Goal: Information Seeking & Learning: Learn about a topic

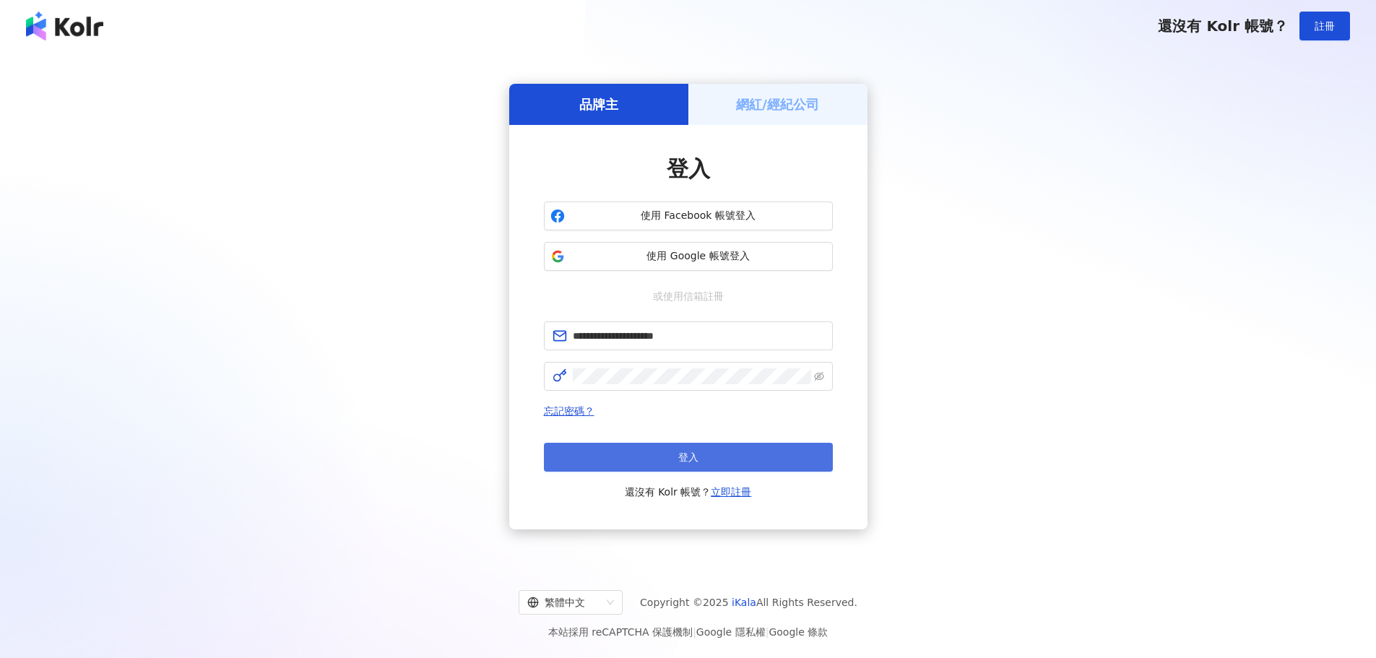
click at [794, 451] on button "登入" at bounding box center [688, 457] width 289 height 29
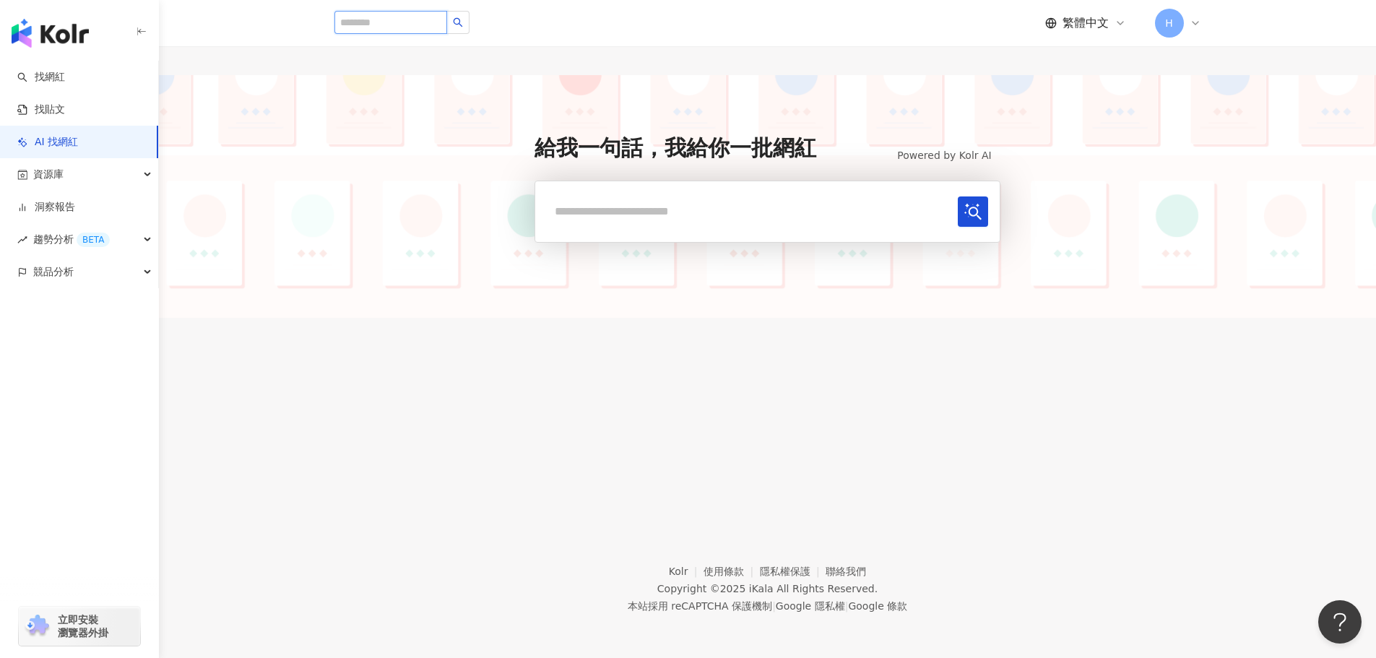
click at [445, 28] on input "search" at bounding box center [390, 22] width 113 height 23
paste input "**********"
type input "**********"
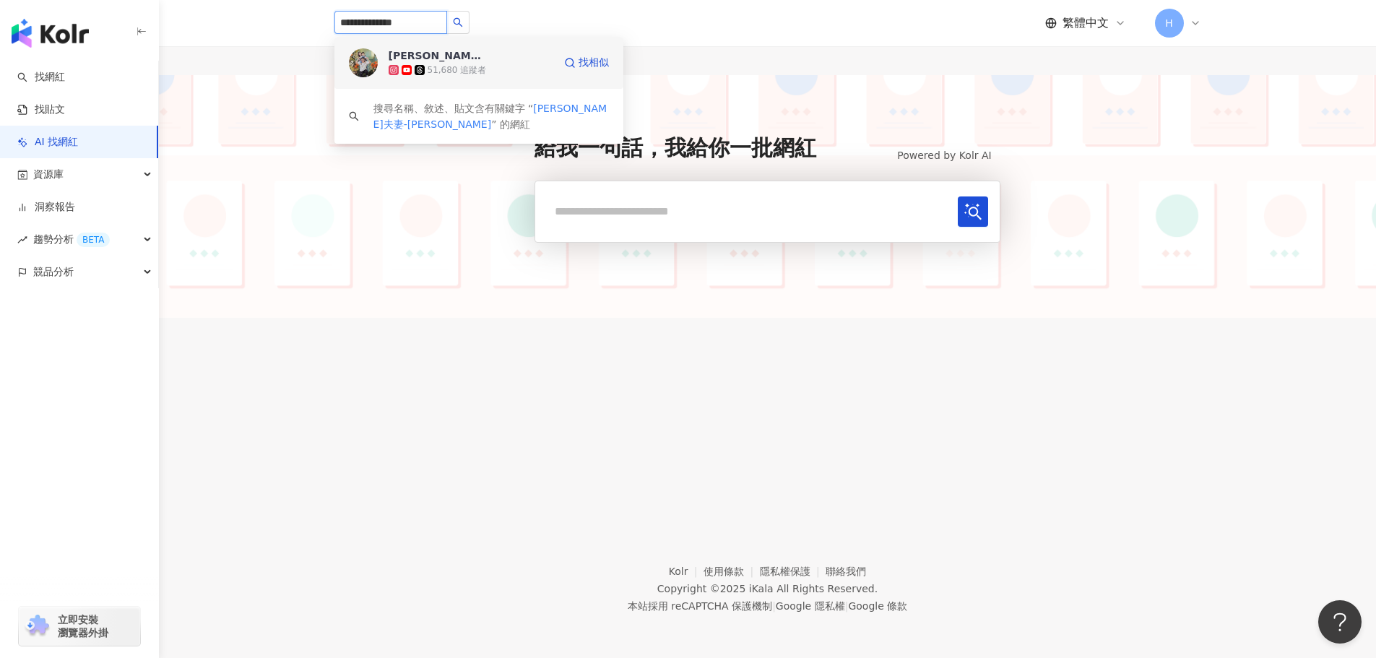
click at [472, 67] on div "51,680 追蹤者" at bounding box center [457, 70] width 59 height 12
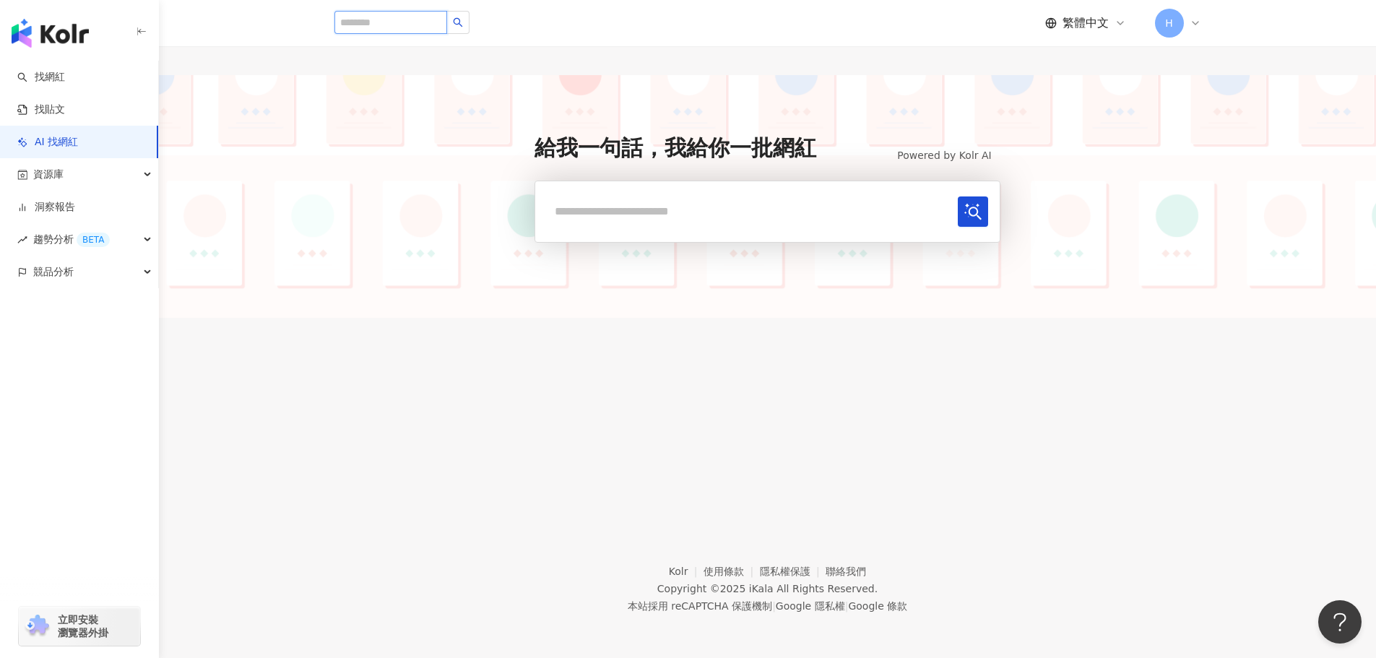
paste input "*********"
type input "*********"
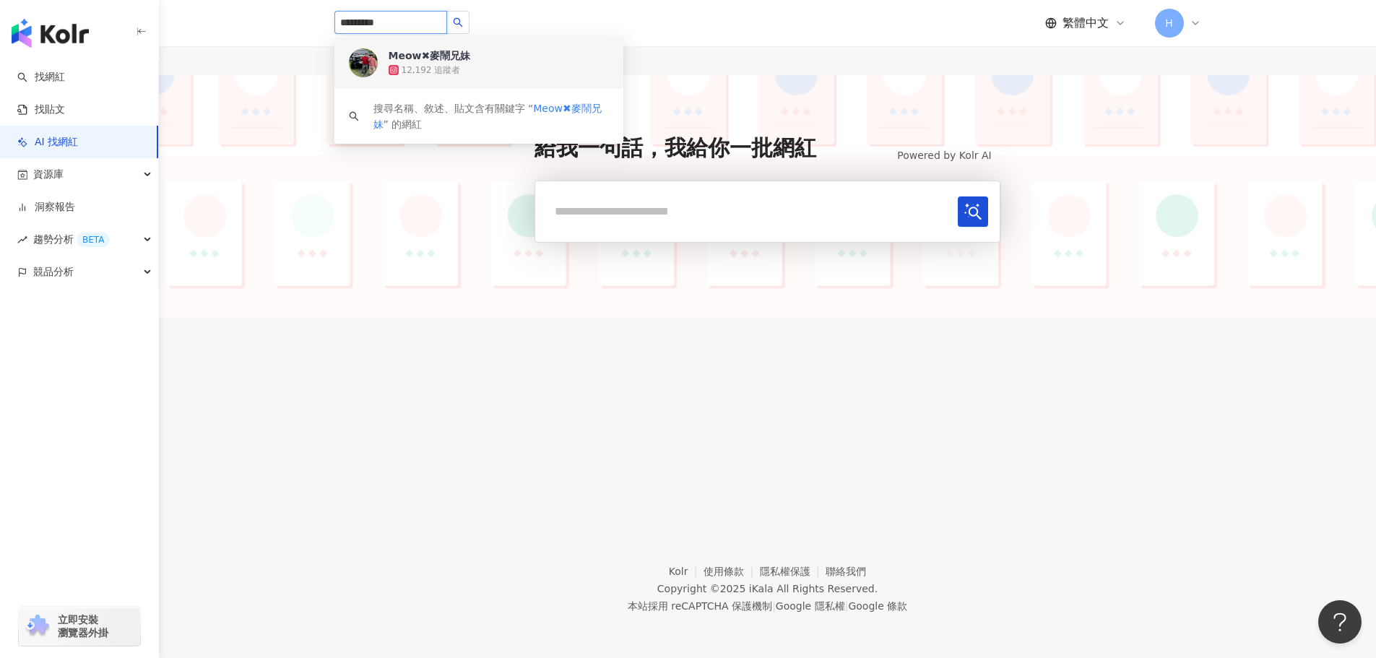
click at [495, 72] on div "12,192 追蹤者" at bounding box center [499, 70] width 220 height 14
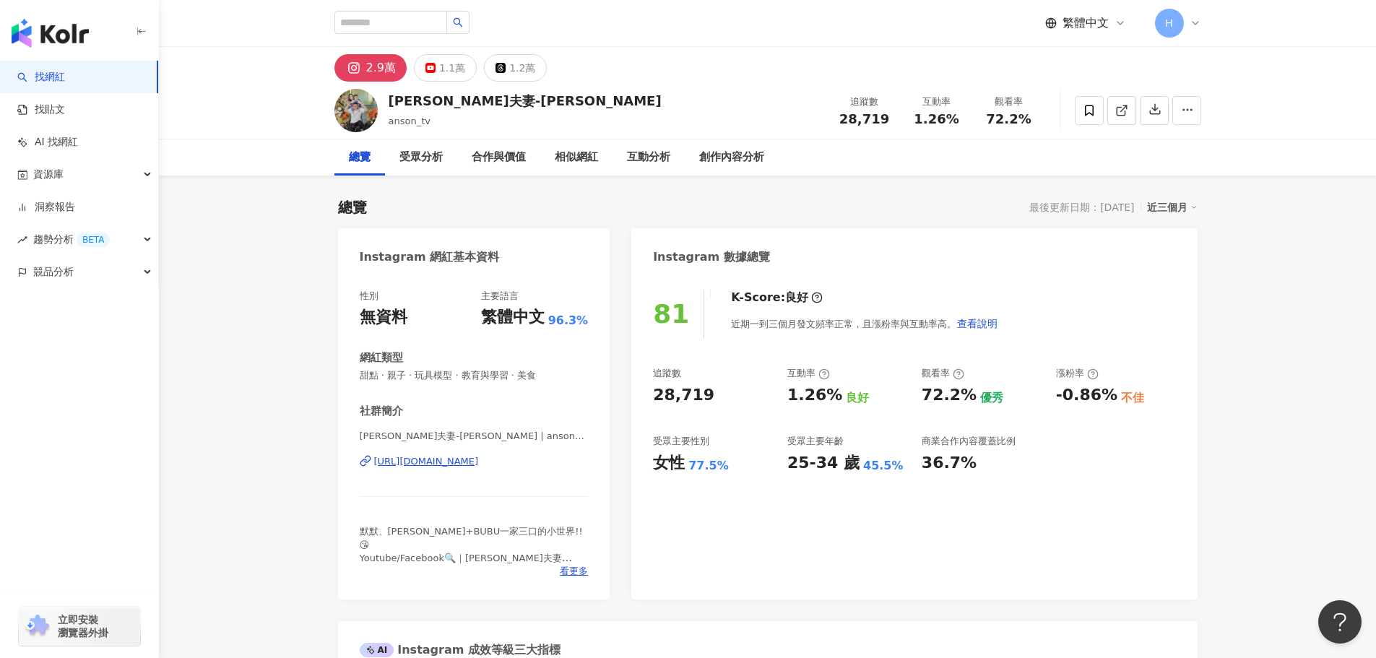
drag, startPoint x: 691, startPoint y: 468, endPoint x: 724, endPoint y: 467, distance: 34.0
click at [724, 467] on div "女性 77.5%" at bounding box center [713, 463] width 120 height 22
copy div "77.5%"
click at [436, 30] on input "search" at bounding box center [390, 22] width 113 height 23
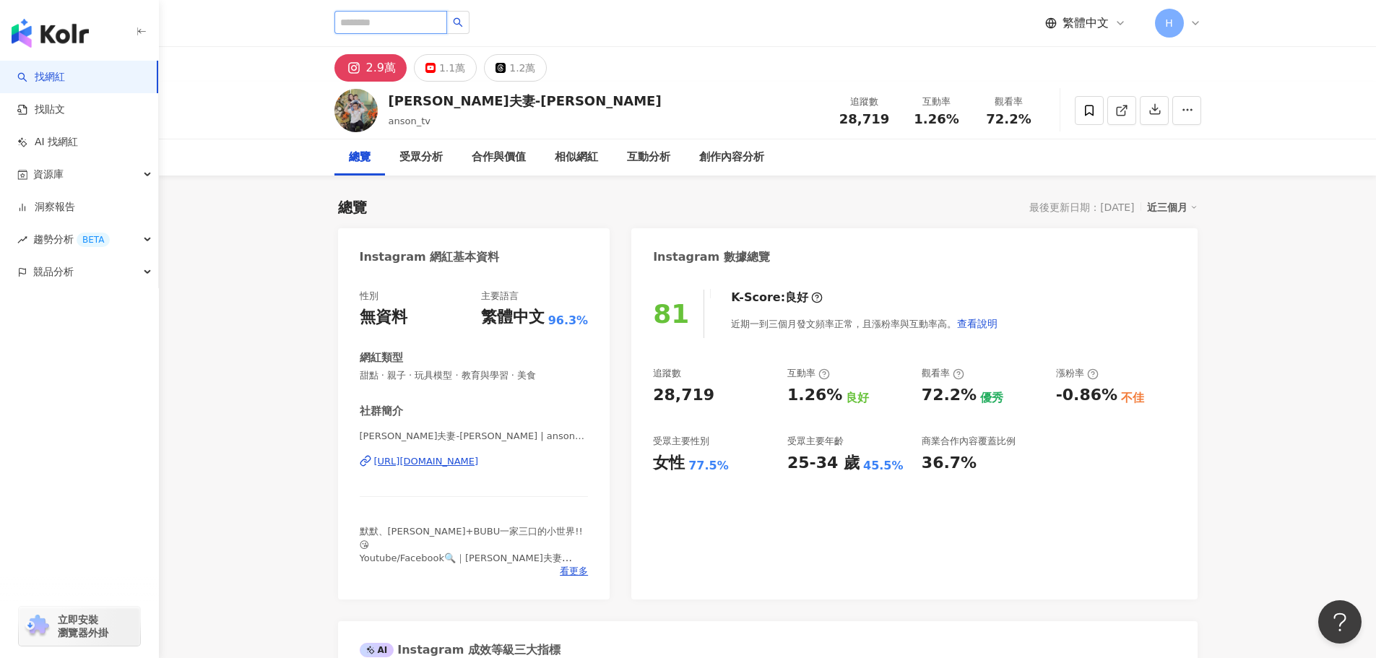
paste input "**********"
type input "**********"
click at [470, 20] on button "button" at bounding box center [457, 22] width 23 height 23
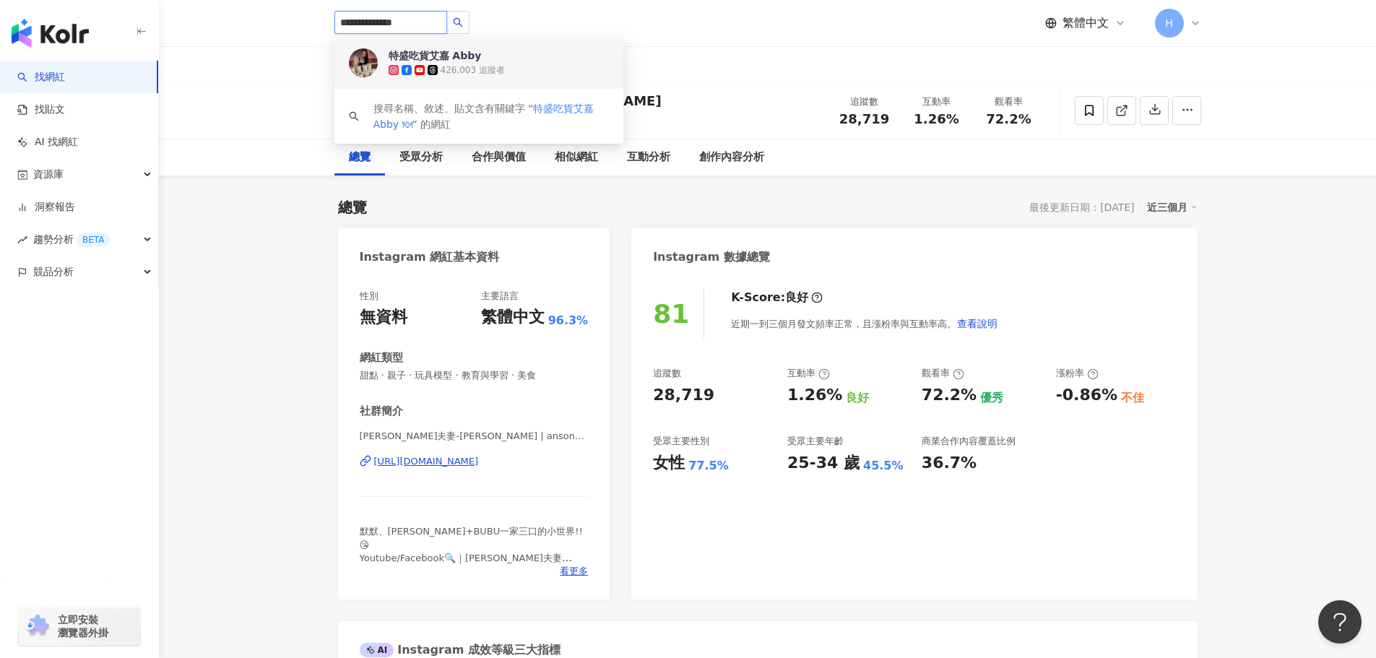
click at [516, 64] on div "426,003 追蹤者" at bounding box center [499, 70] width 220 height 14
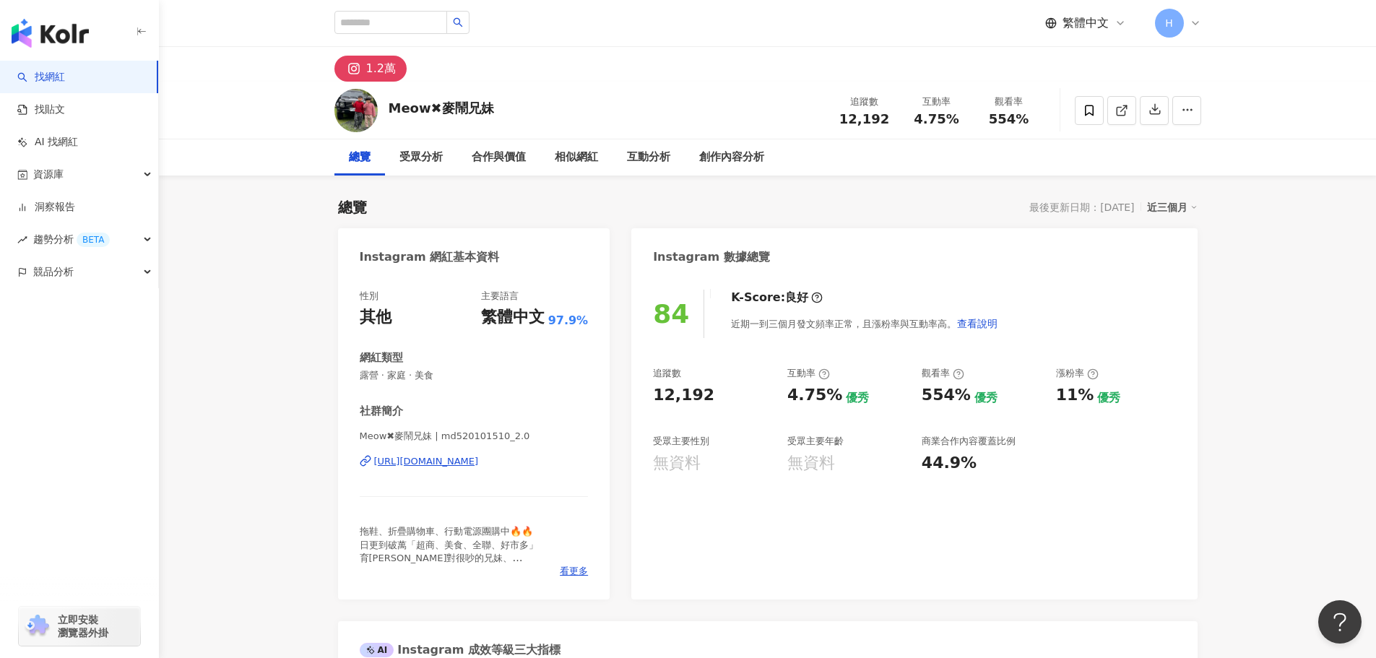
click at [1114, 403] on div "優秀" at bounding box center [1108, 398] width 23 height 16
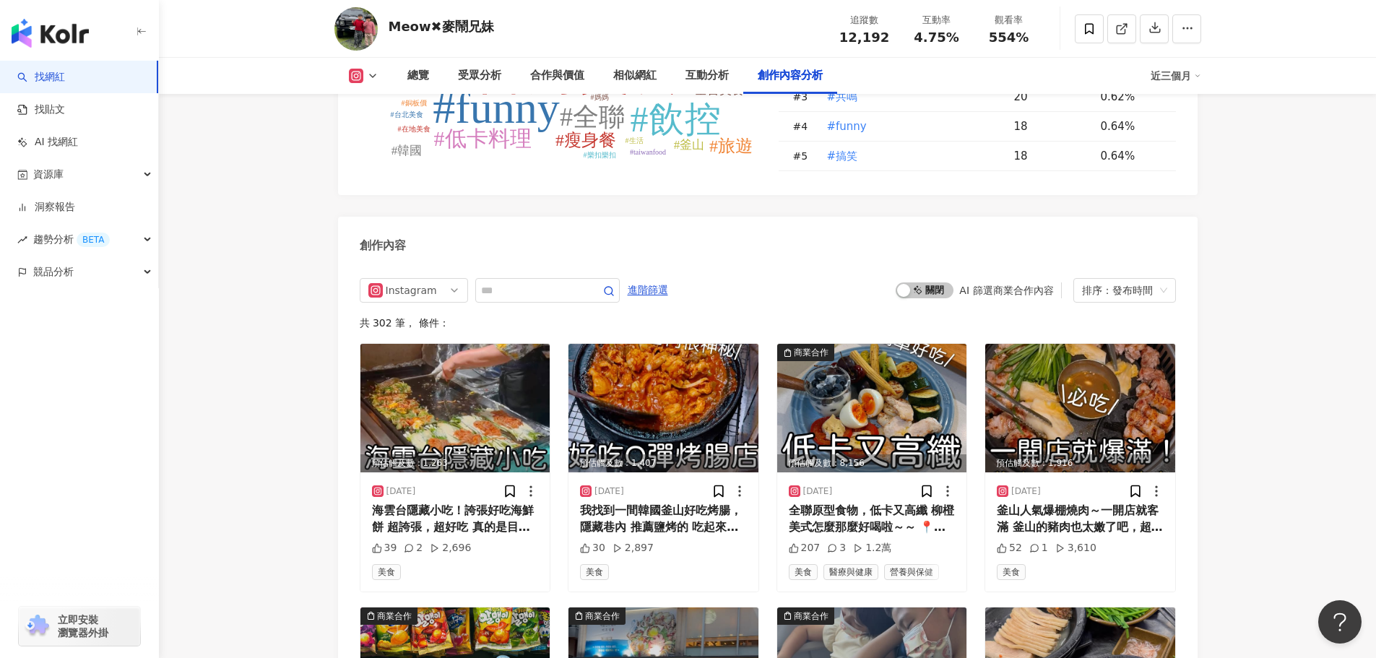
scroll to position [3900, 0]
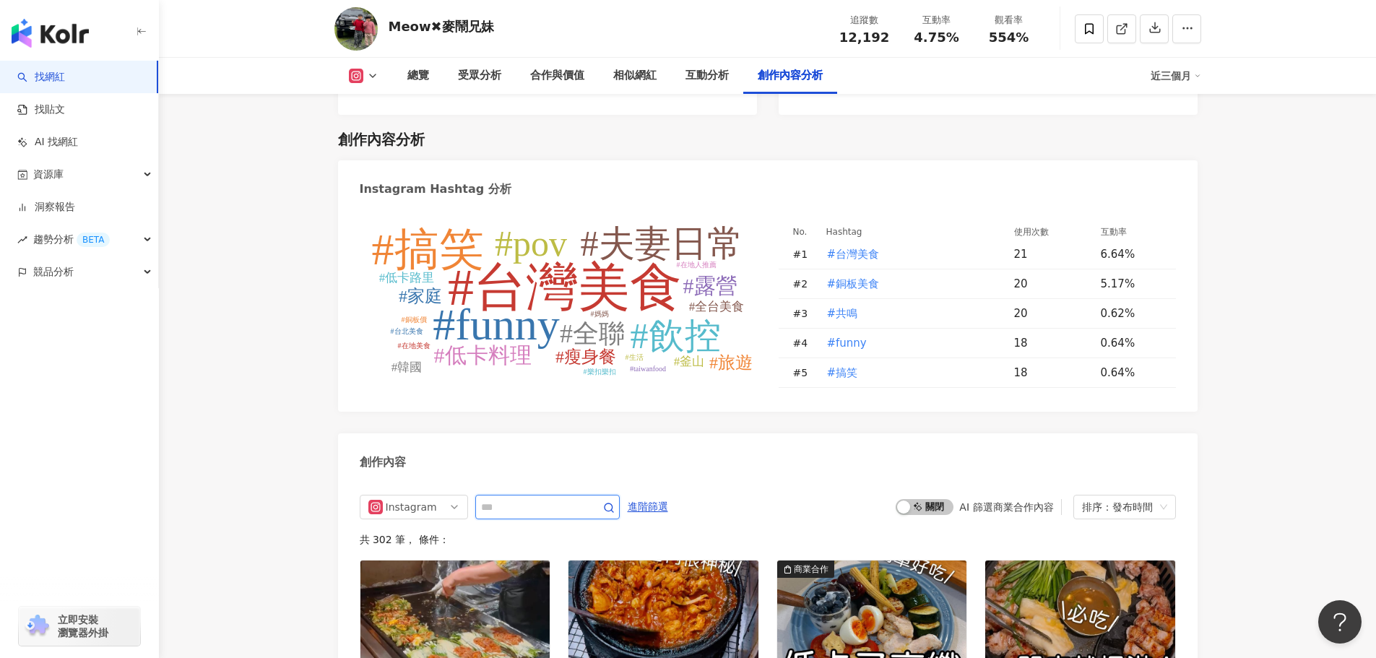
click at [563, 516] on input "text" at bounding box center [531, 506] width 101 height 17
type input "*"
type input "***"
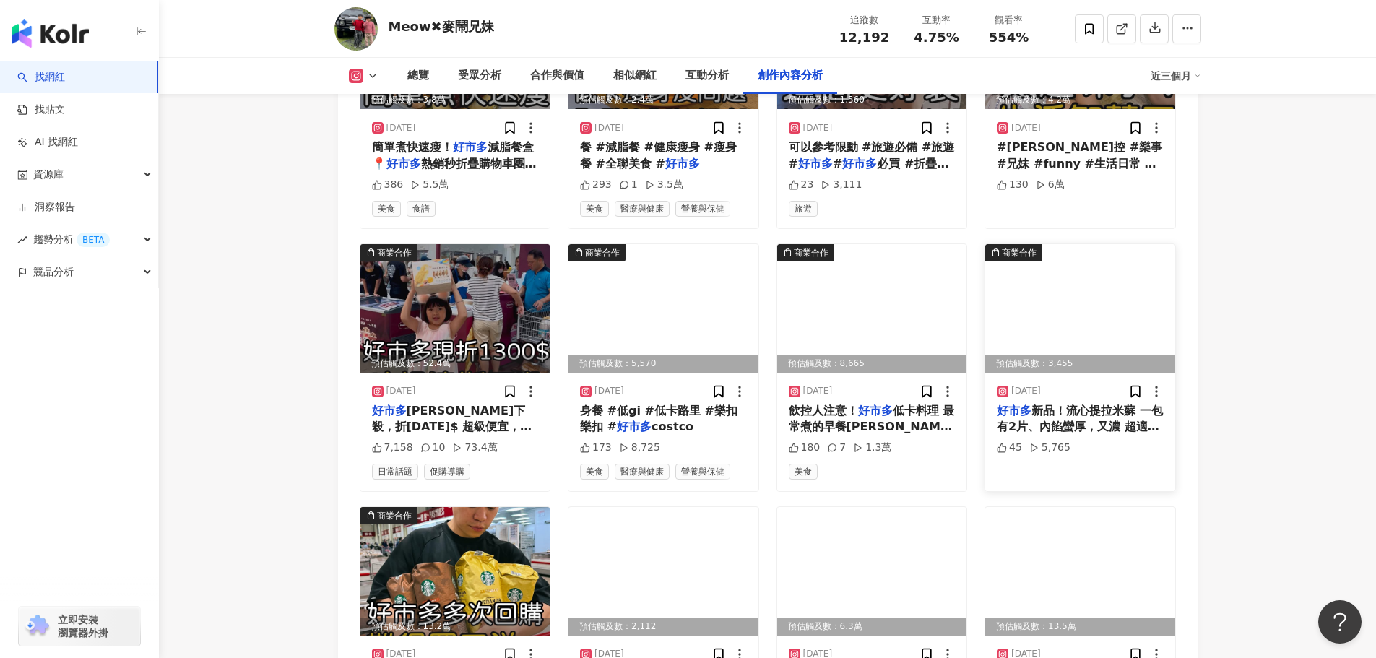
scroll to position [4540, 0]
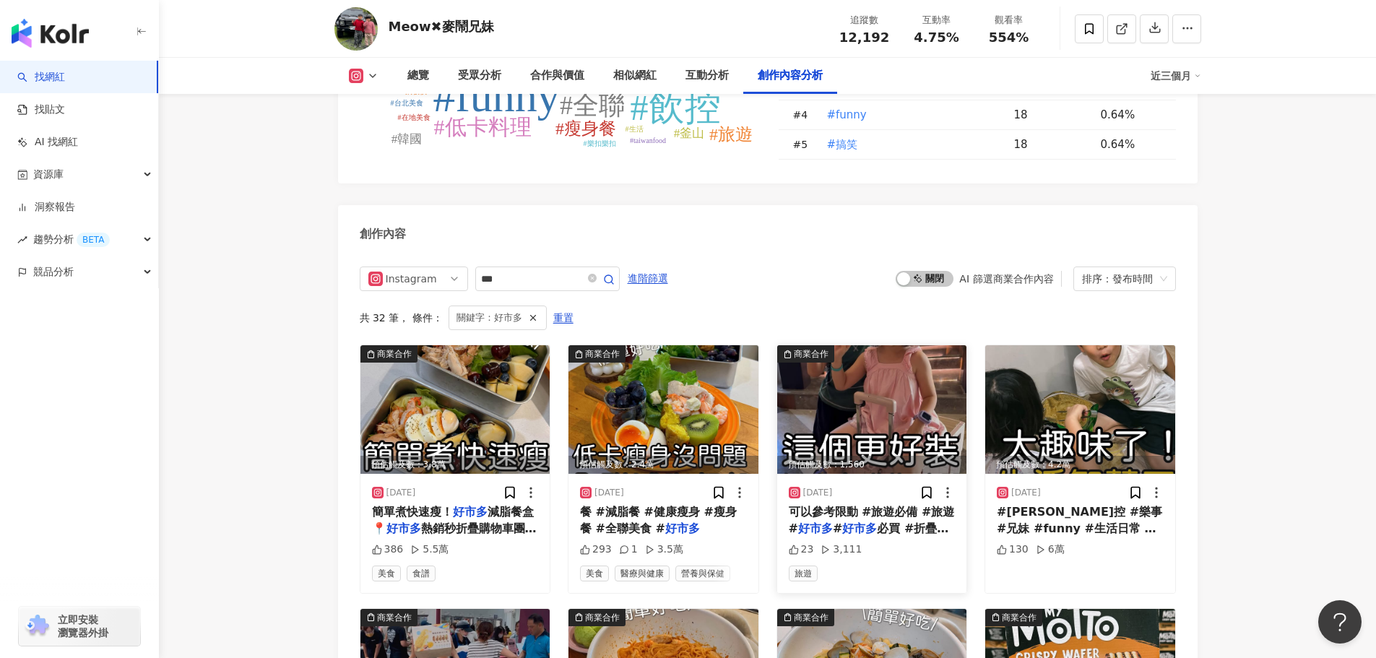
scroll to position [4108, 0]
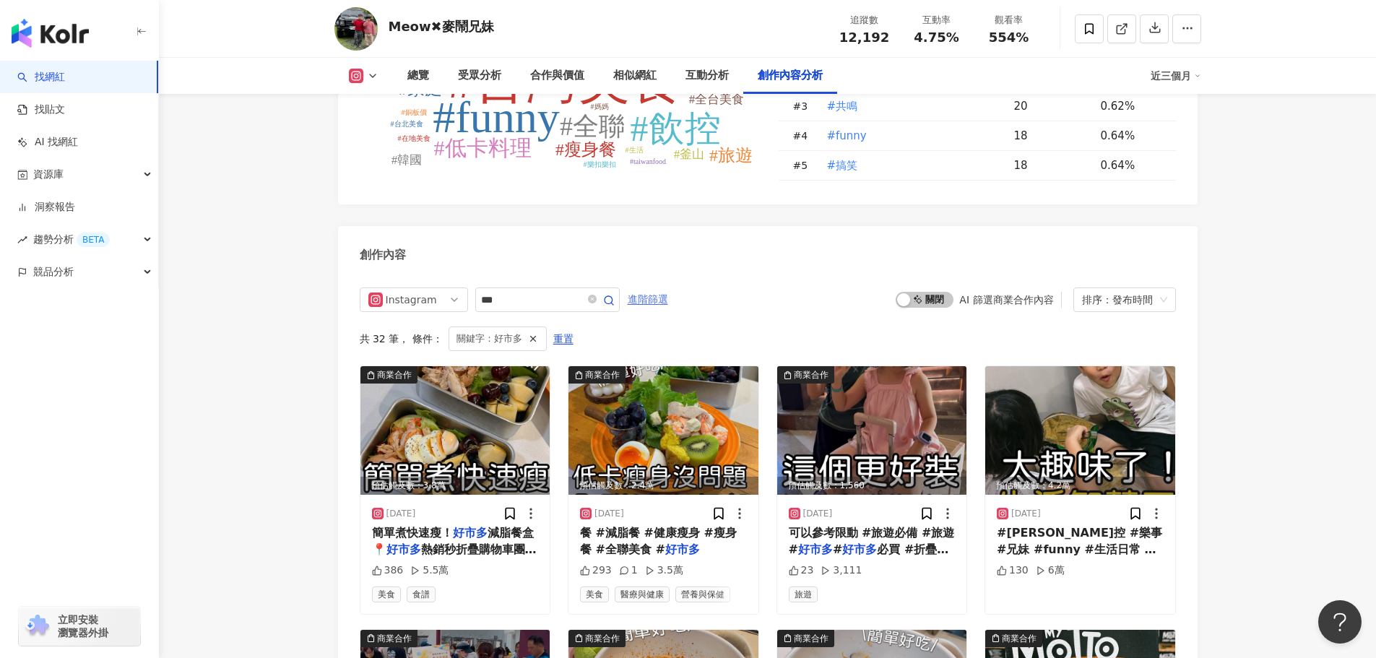
click at [668, 310] on span "進階篩選" at bounding box center [648, 299] width 40 height 23
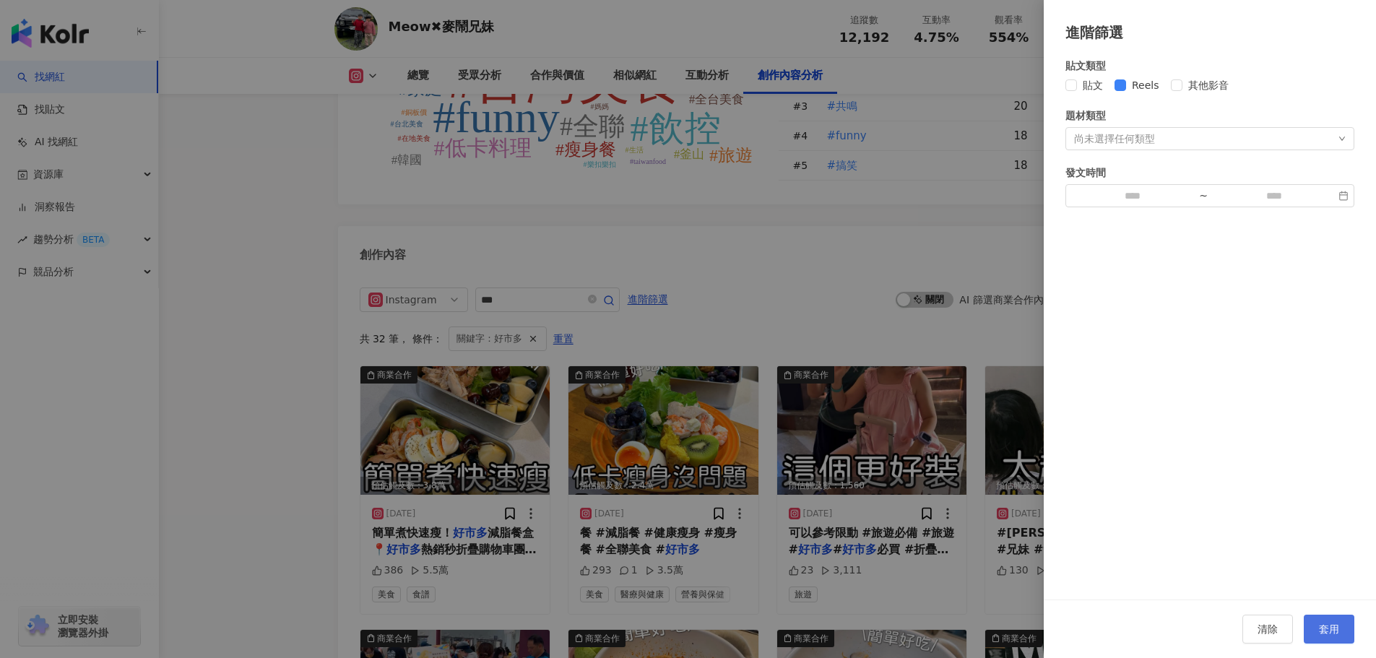
click at [1326, 623] on span "套用" at bounding box center [1329, 629] width 20 height 12
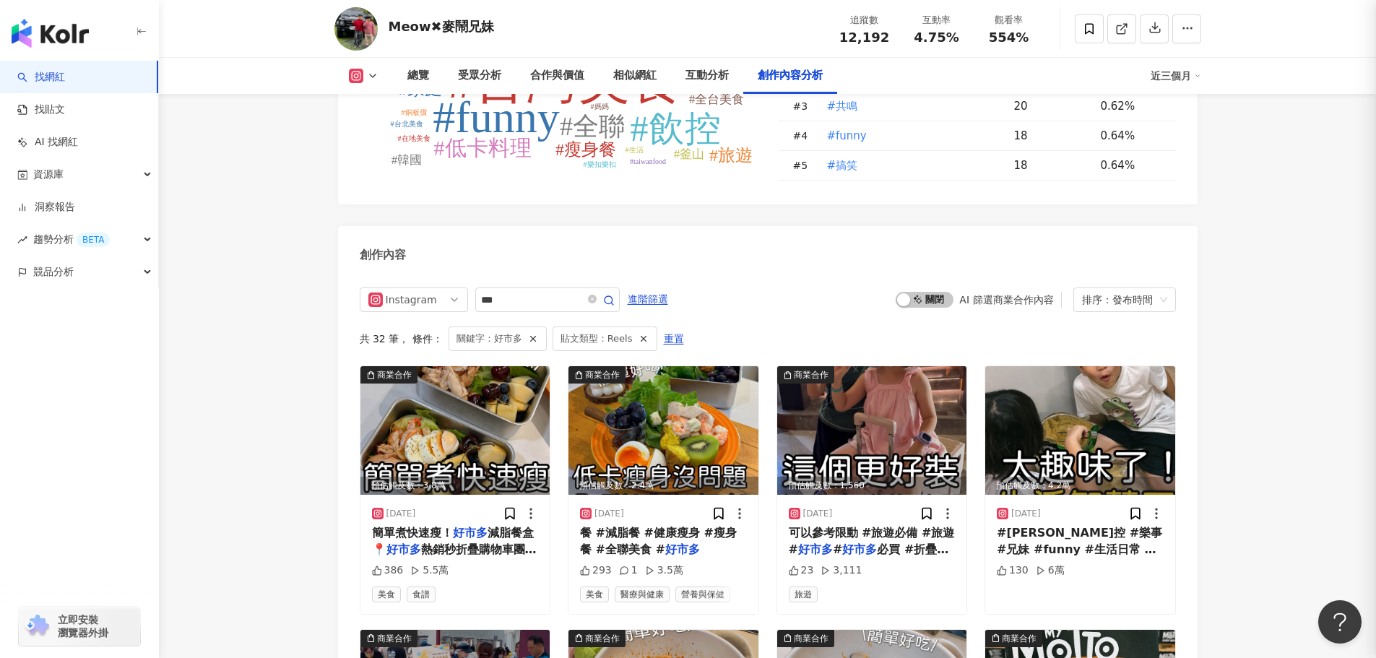
scroll to position [4251, 0]
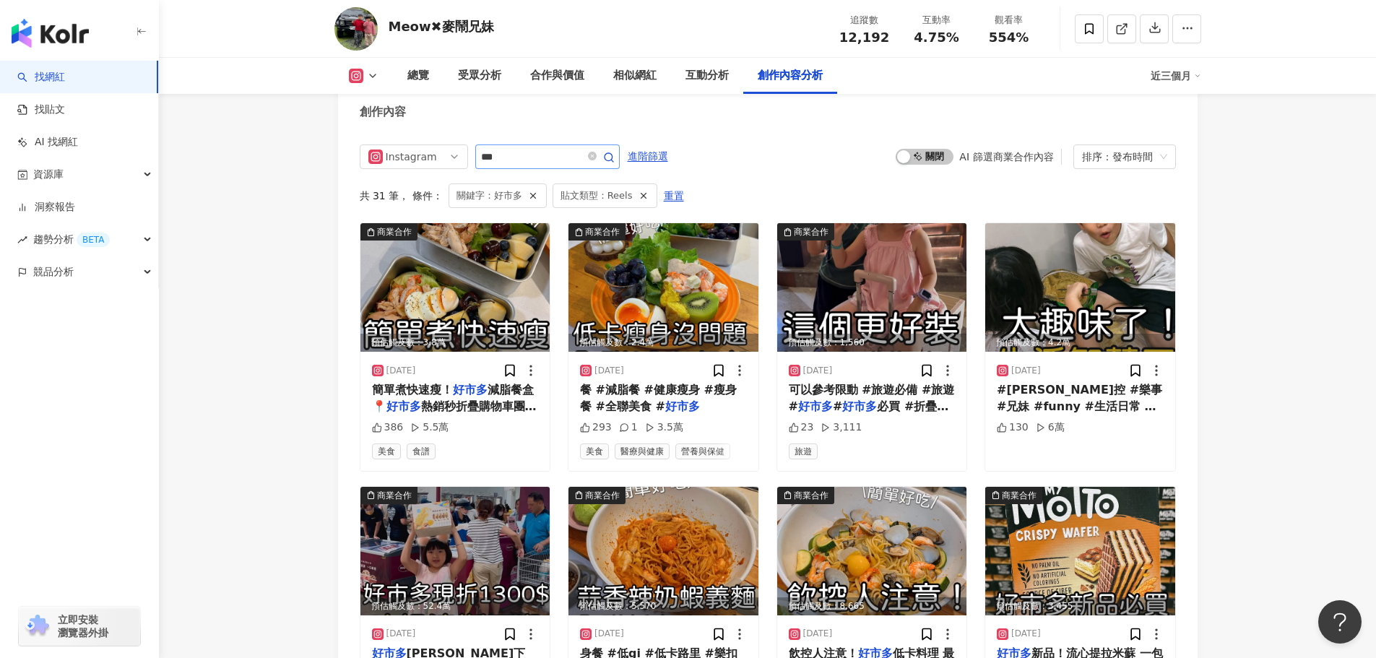
click at [597, 160] on icon "close-circle" at bounding box center [592, 156] width 9 height 9
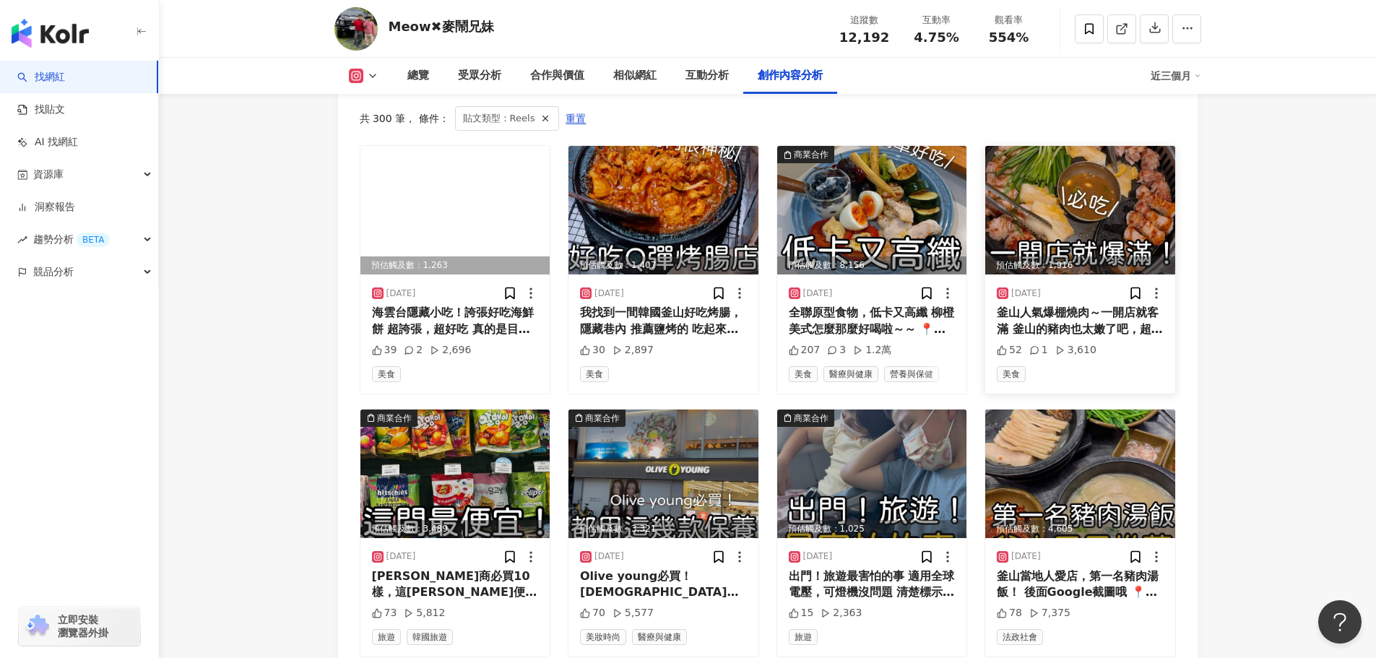
scroll to position [4323, 0]
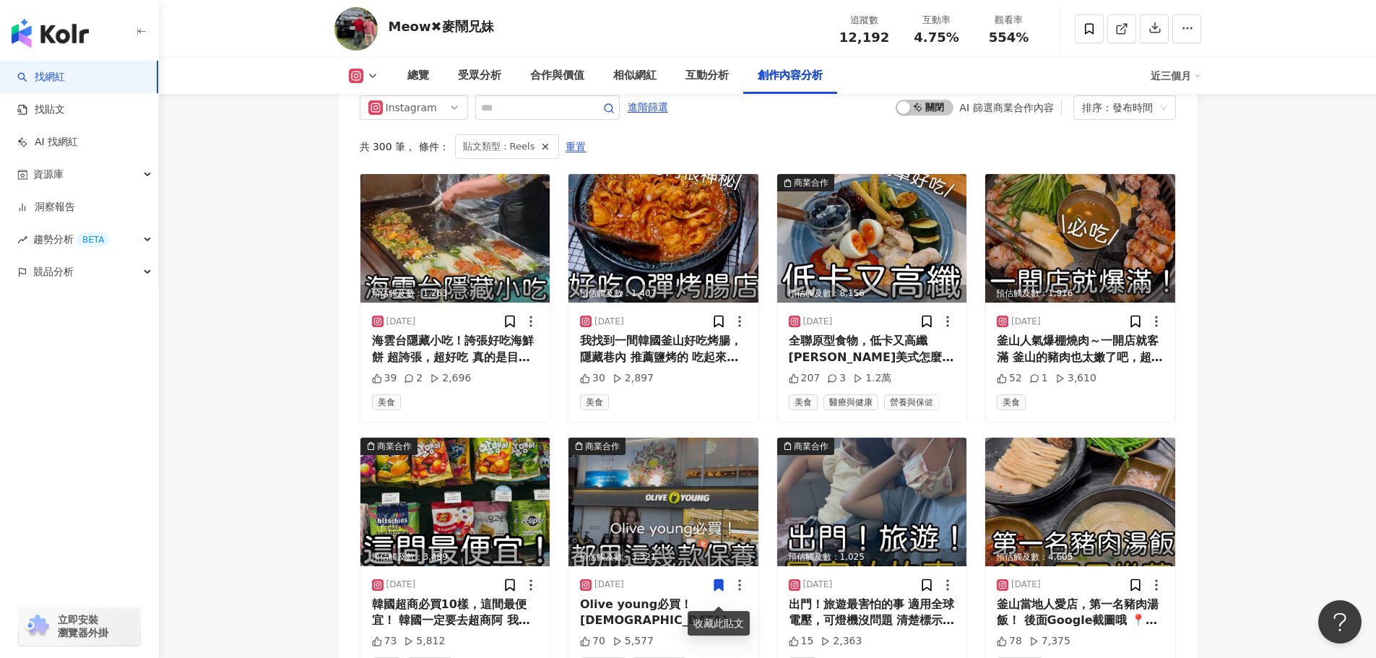
scroll to position [4179, 0]
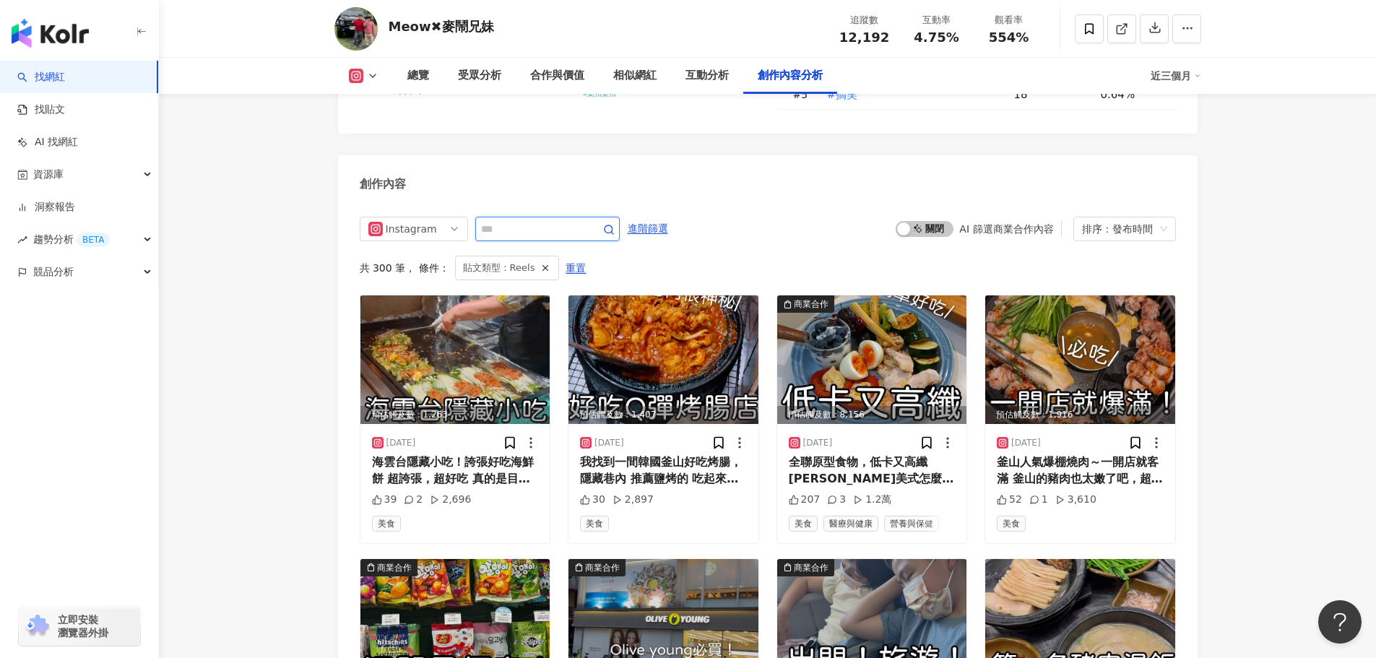
click at [547, 236] on input "text" at bounding box center [531, 228] width 101 height 17
type input "*"
type input "***"
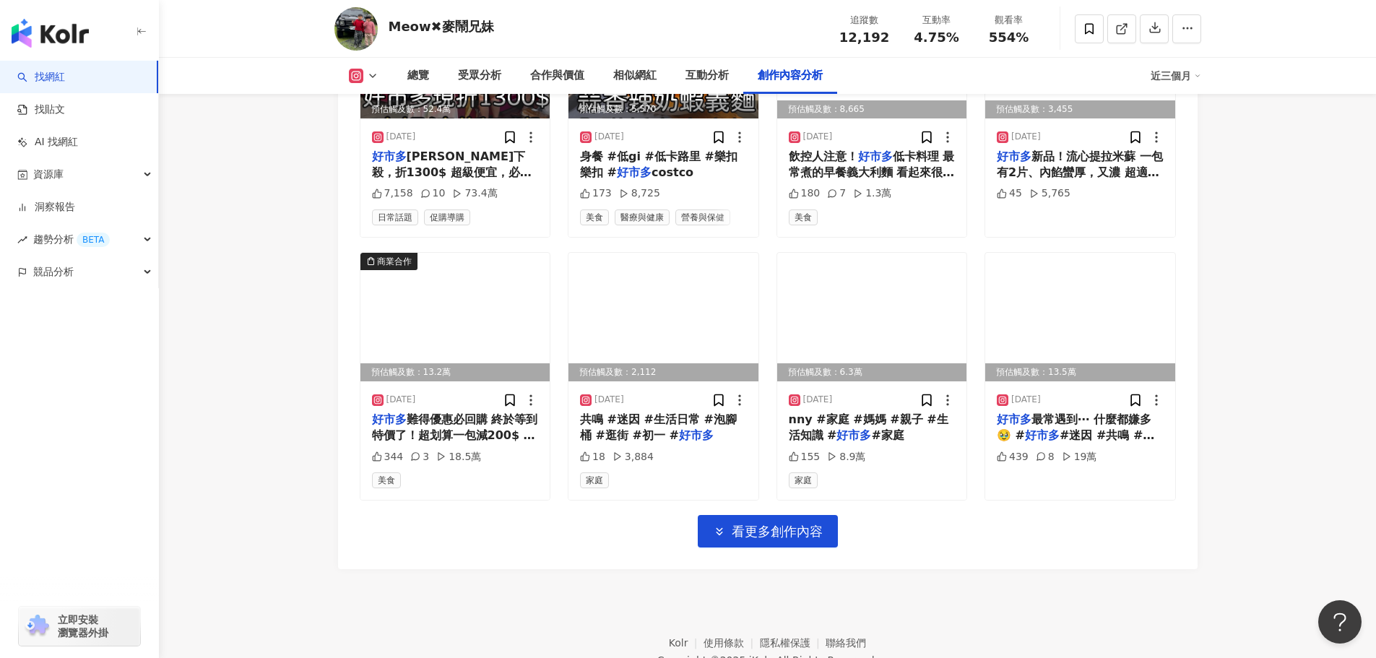
scroll to position [4756, 0]
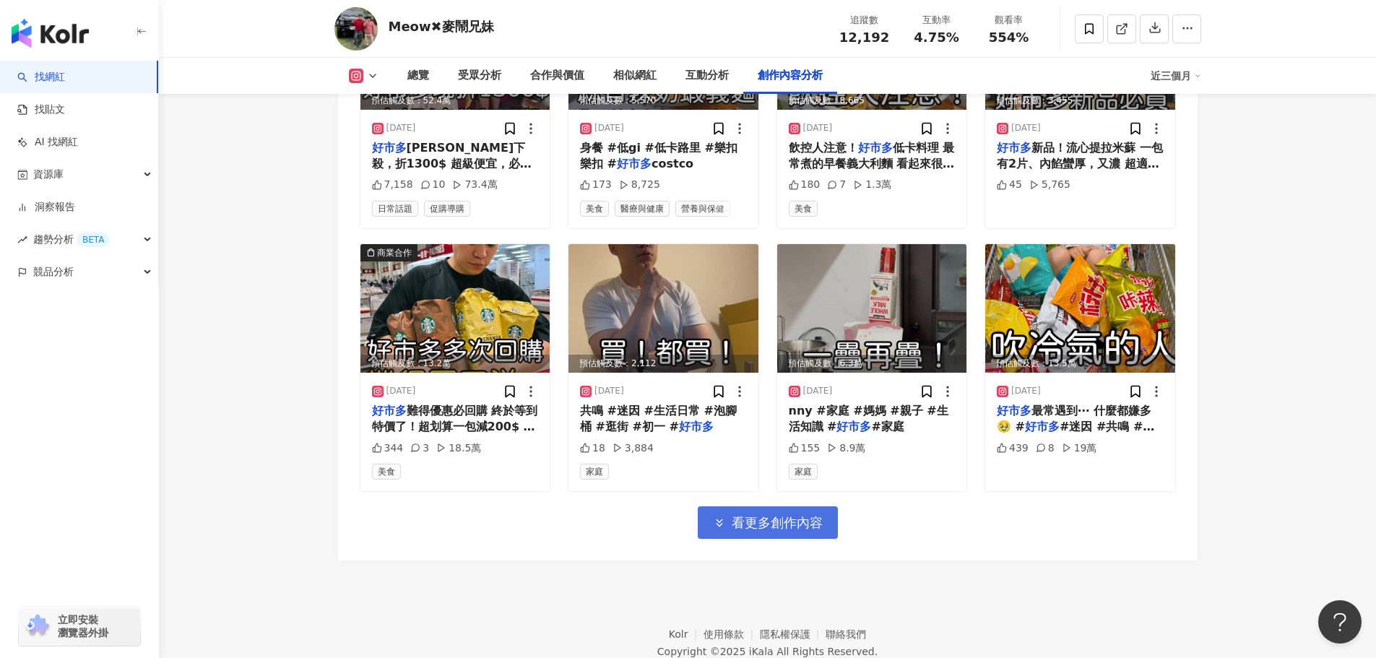
click at [758, 539] on button "看更多創作內容" at bounding box center [768, 522] width 140 height 33
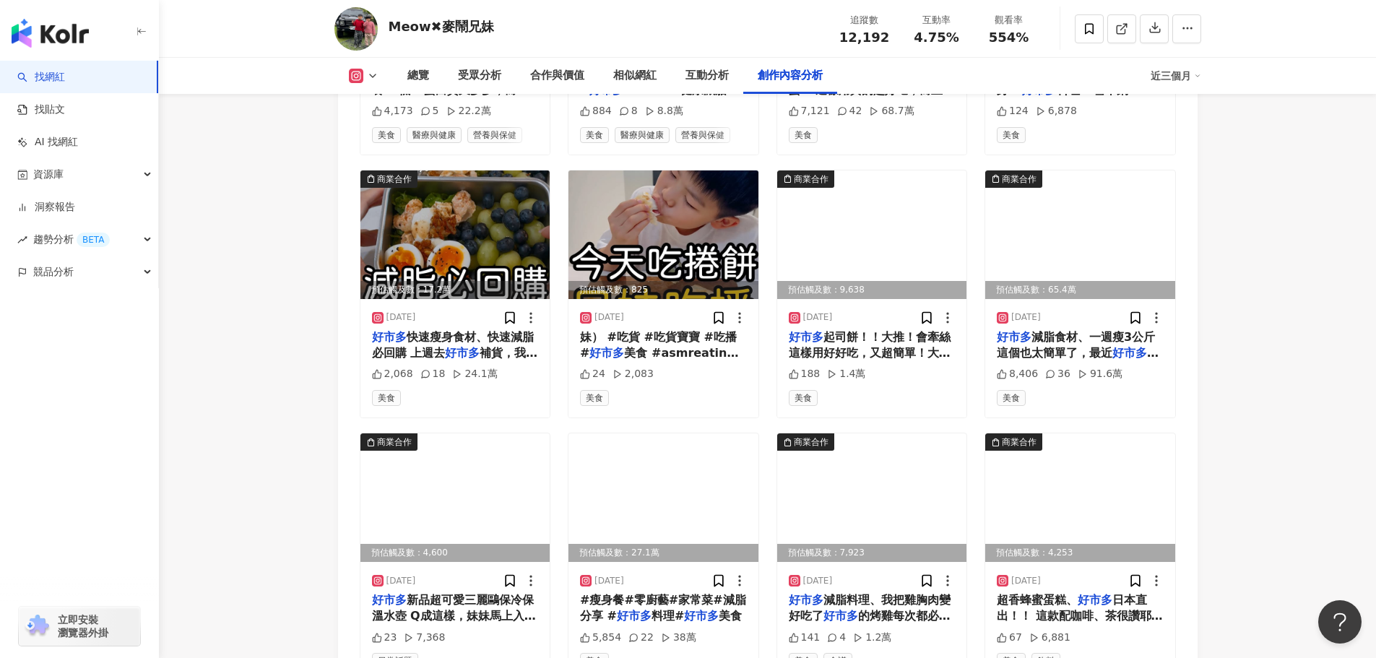
scroll to position [5479, 0]
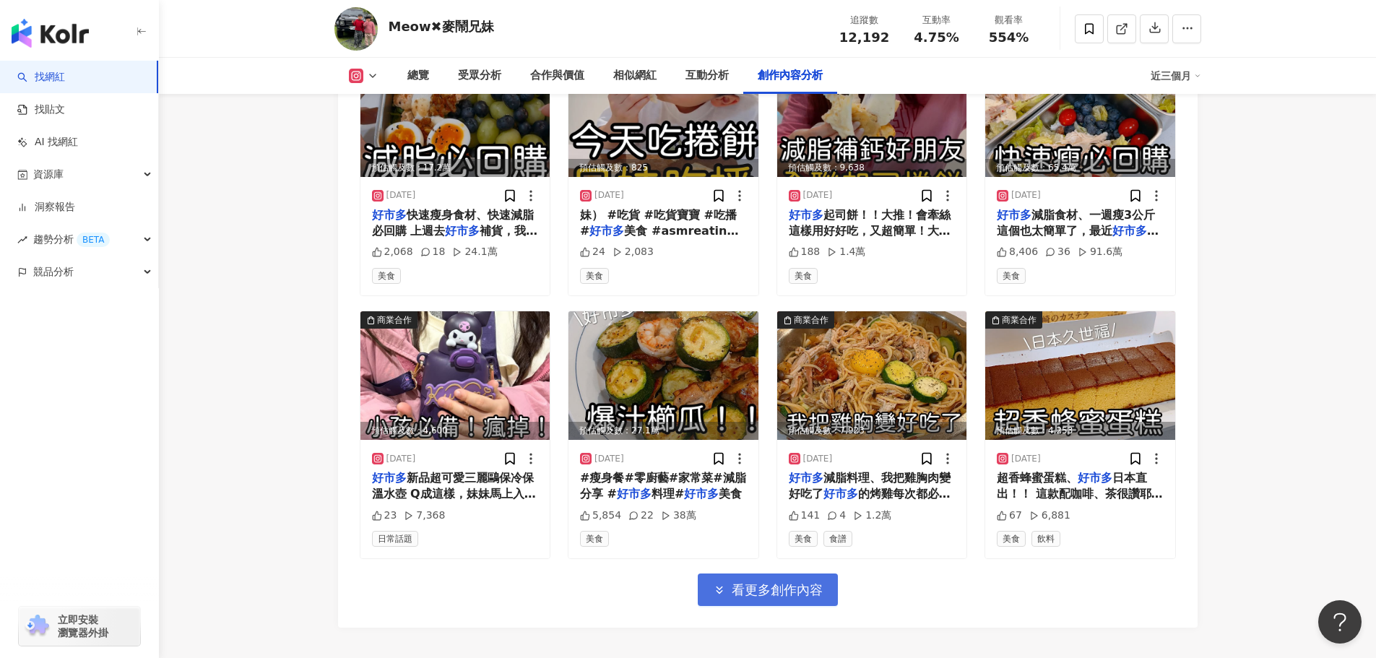
click at [794, 587] on button "看更多創作內容" at bounding box center [768, 590] width 140 height 33
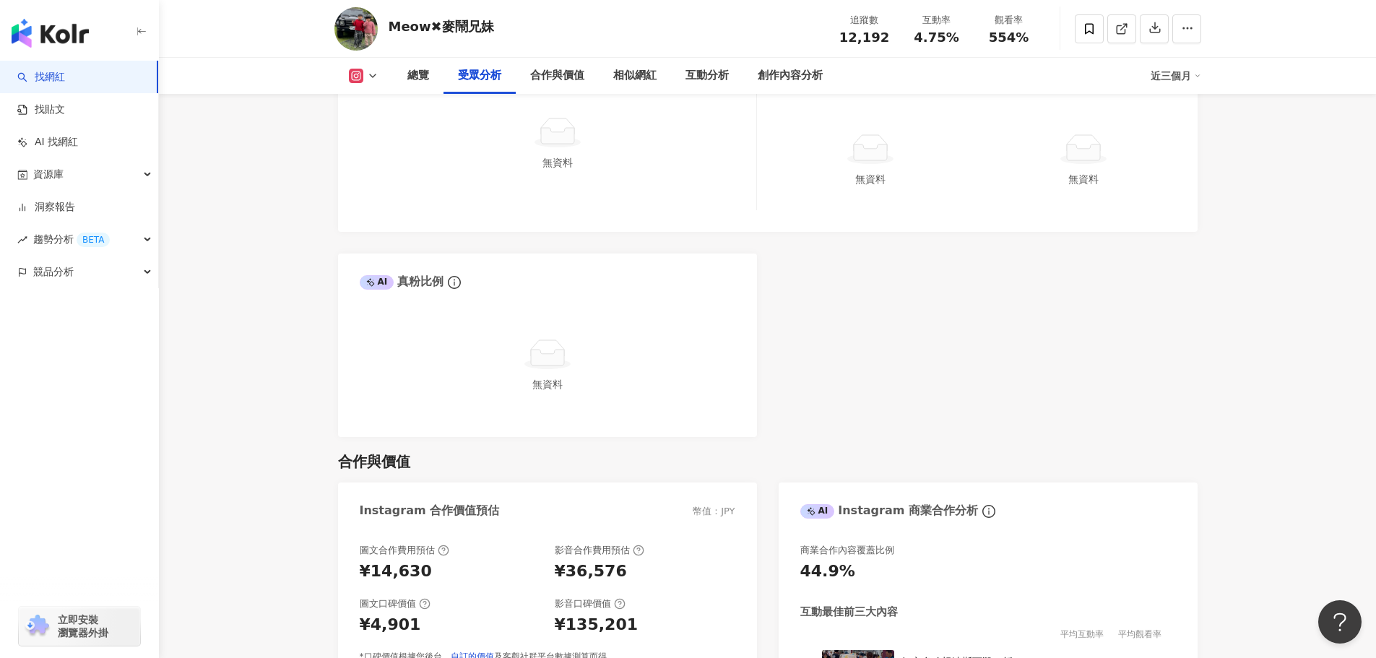
scroll to position [928, 0]
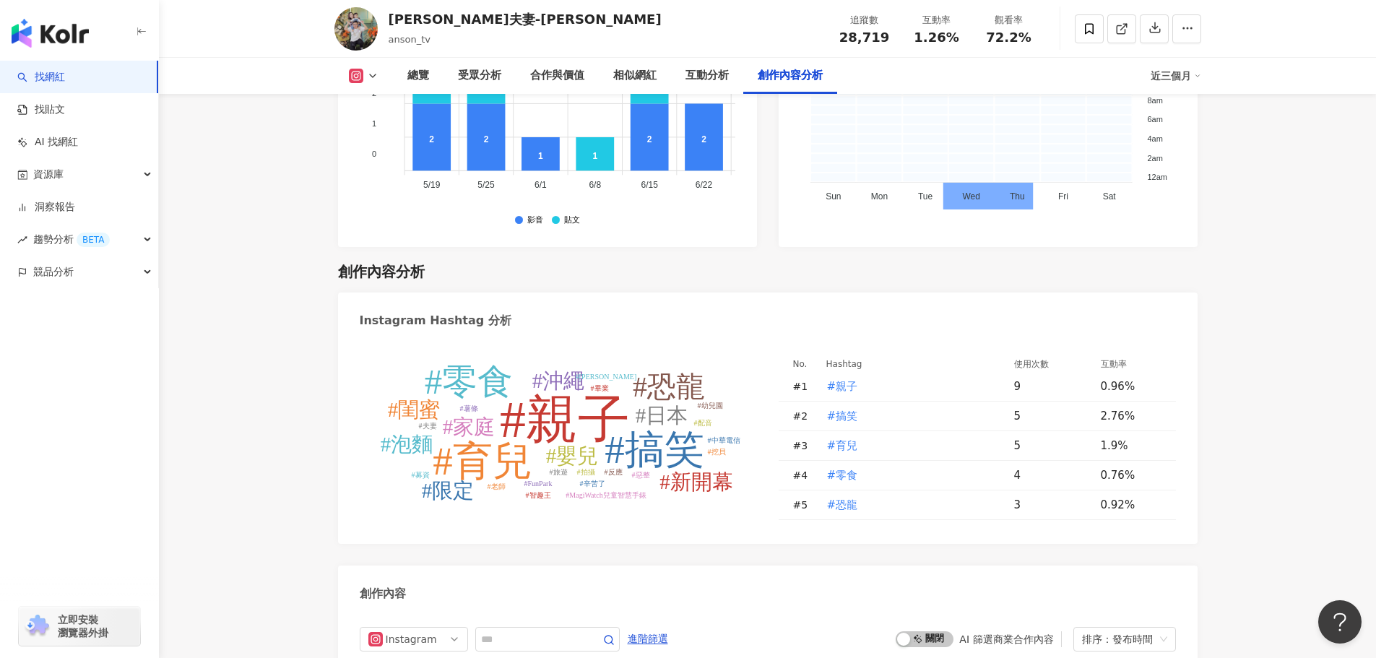
scroll to position [4478, 0]
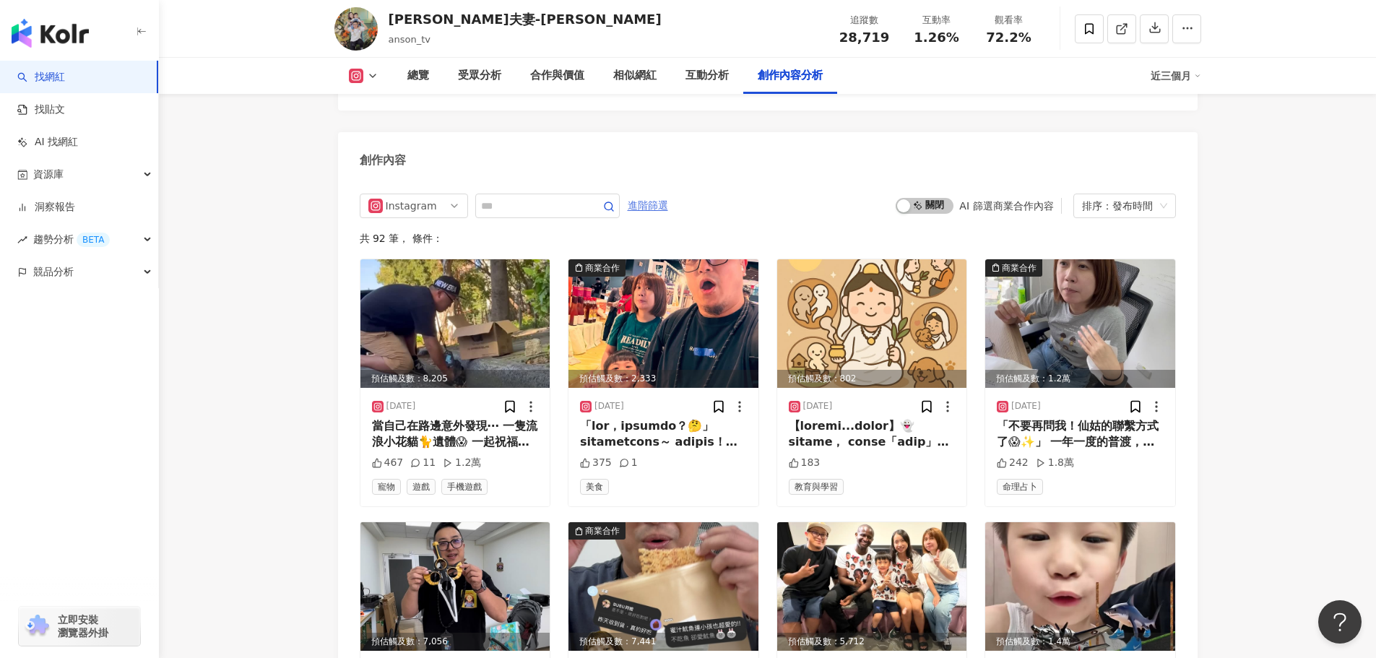
click at [668, 194] on span "進階篩選" at bounding box center [648, 205] width 40 height 23
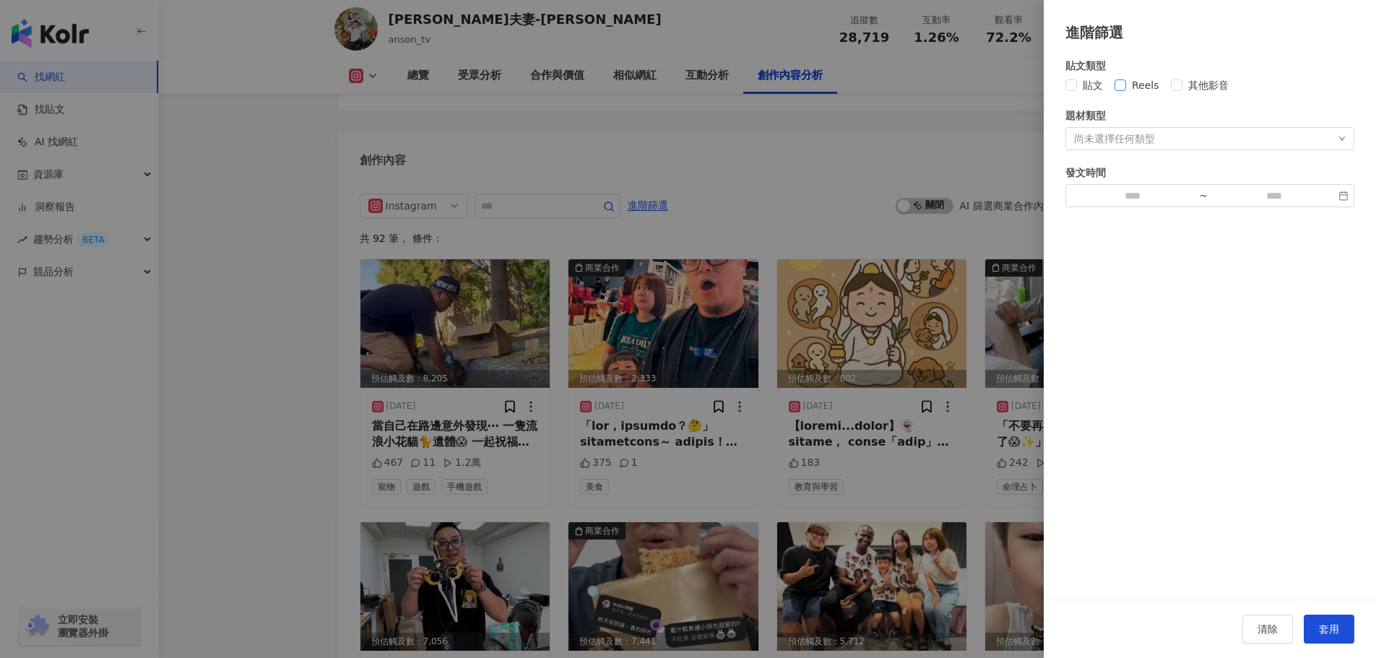
click at [1146, 87] on span "Reels" at bounding box center [1145, 85] width 39 height 16
click at [1321, 619] on button "套用" at bounding box center [1329, 629] width 51 height 29
